Goal: Transaction & Acquisition: Book appointment/travel/reservation

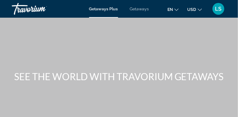
click at [141, 8] on span "Getaways" at bounding box center [139, 8] width 19 height 5
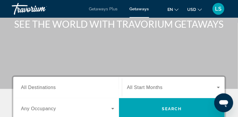
scroll to position [53, 0]
click at [25, 86] on span "All Destinations" at bounding box center [38, 87] width 35 height 5
click at [25, 86] on input "Destination All Destinations" at bounding box center [67, 87] width 93 height 7
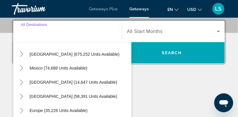
scroll to position [13, 0]
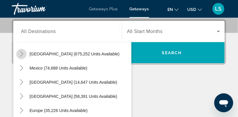
click at [21, 53] on icon "Toggle United States (675,252 units available)" at bounding box center [22, 54] width 6 height 6
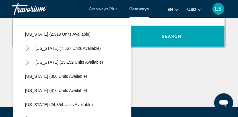
scroll to position [401, 0]
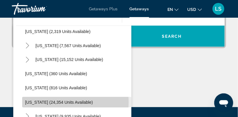
click at [65, 102] on span "[US_STATE] (24,354 units available)" at bounding box center [59, 102] width 68 height 5
type input "**********"
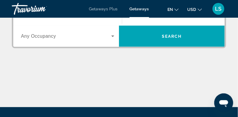
scroll to position [109, 0]
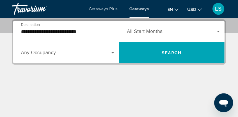
click at [149, 37] on div "Search widget" at bounding box center [173, 31] width 93 height 17
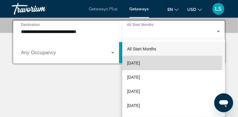
click at [140, 61] on span "[DATE]" at bounding box center [133, 63] width 13 height 7
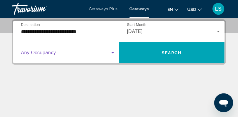
click at [114, 53] on icon "Search widget" at bounding box center [112, 52] width 7 height 7
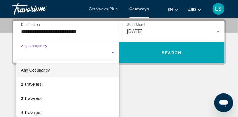
click at [162, 78] on div at bounding box center [119, 58] width 238 height 117
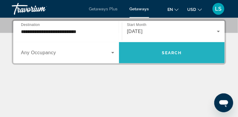
click at [190, 52] on span "Search widget" at bounding box center [172, 53] width 106 height 14
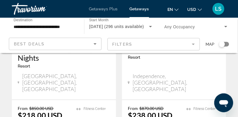
scroll to position [591, 0]
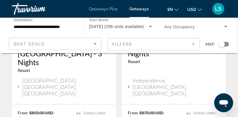
click at [144, 9] on span "Getaways" at bounding box center [139, 8] width 19 height 5
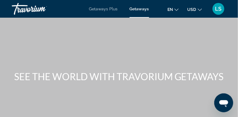
click at [144, 7] on span "Getaways" at bounding box center [139, 8] width 19 height 5
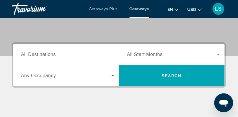
scroll to position [95, 0]
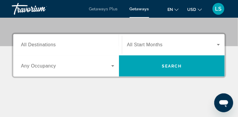
click at [27, 46] on span "All Destinations" at bounding box center [38, 44] width 35 height 5
click at [27, 46] on input "Destination All Destinations" at bounding box center [67, 45] width 93 height 7
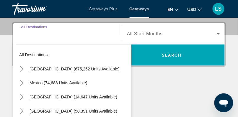
scroll to position [109, 0]
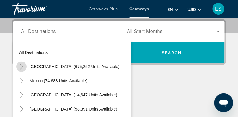
click at [21, 65] on icon "Toggle United States (675,252 units available)" at bounding box center [22, 67] width 6 height 6
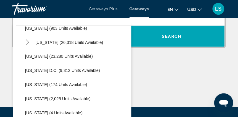
scroll to position [575, 0]
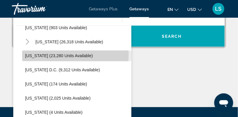
click at [51, 54] on span "[US_STATE] (23,280 units available)" at bounding box center [59, 56] width 68 height 5
type input "**********"
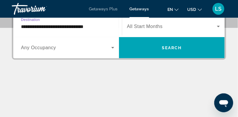
scroll to position [109, 0]
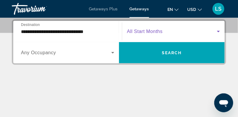
click at [175, 28] on span "Search widget" at bounding box center [172, 31] width 90 height 7
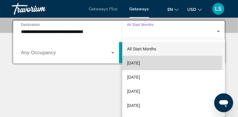
click at [140, 63] on span "[DATE]" at bounding box center [133, 63] width 13 height 7
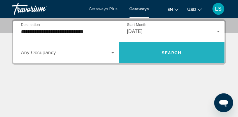
click at [171, 52] on span "Search" at bounding box center [172, 52] width 20 height 5
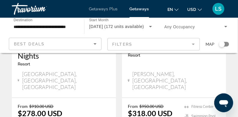
scroll to position [595, 0]
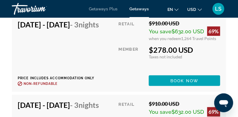
scroll to position [1160, 0]
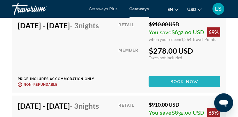
click at [191, 84] on span "Book now" at bounding box center [185, 81] width 28 height 5
